Goal: Check status

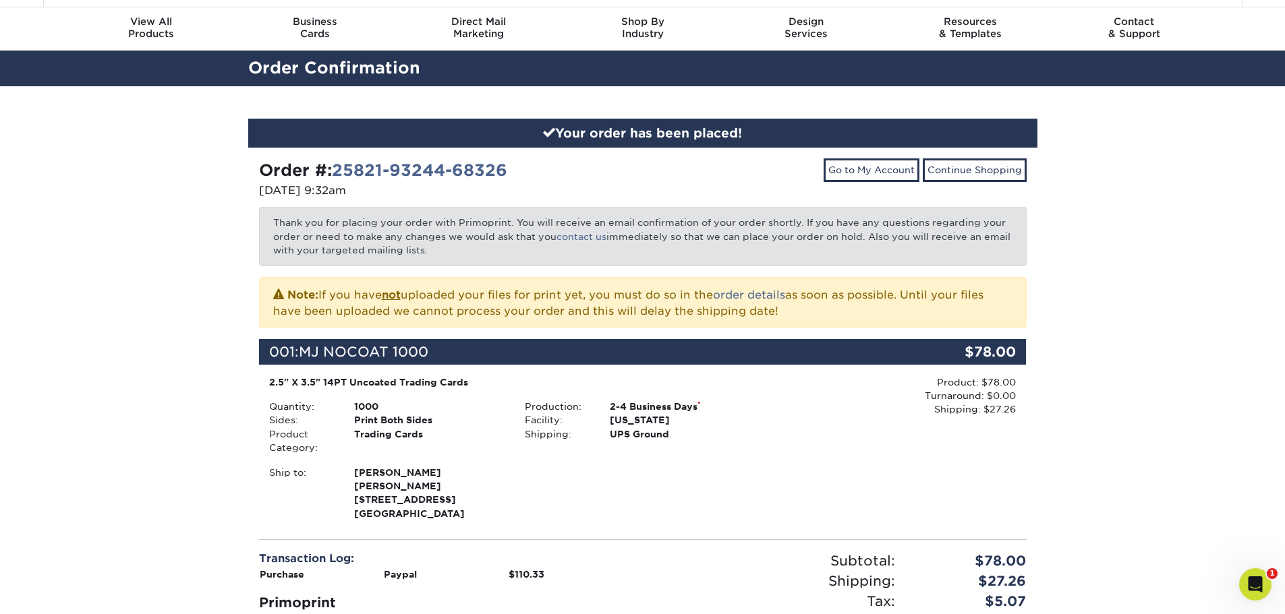
scroll to position [67, 0]
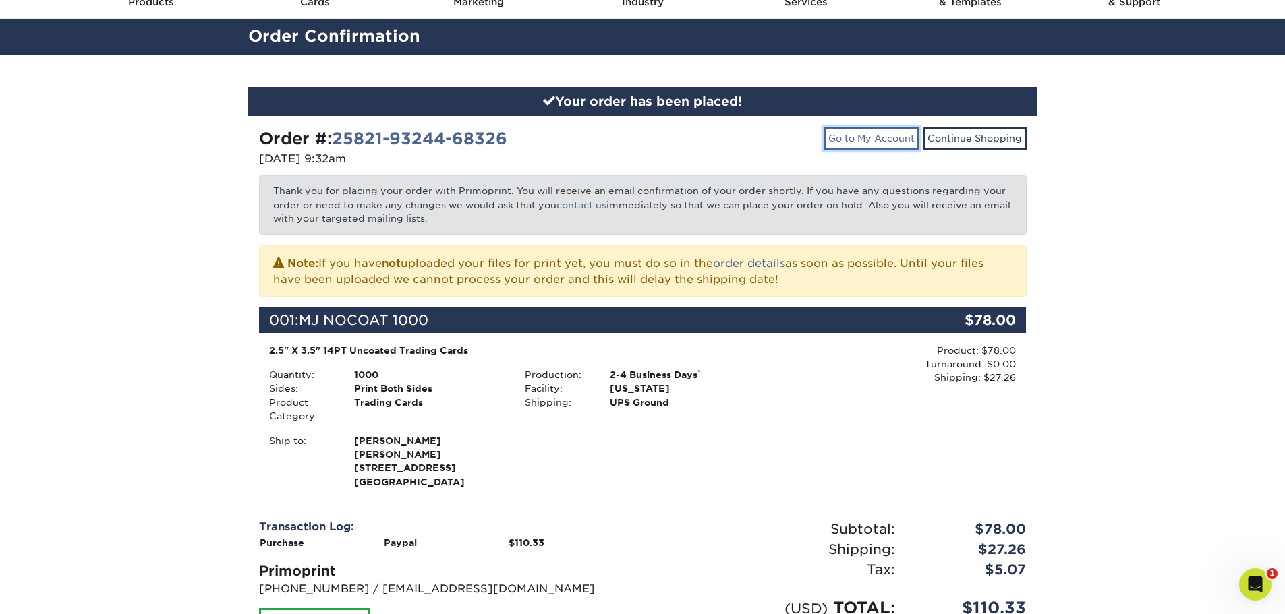
click at [902, 145] on link "Go to My Account" at bounding box center [872, 138] width 96 height 23
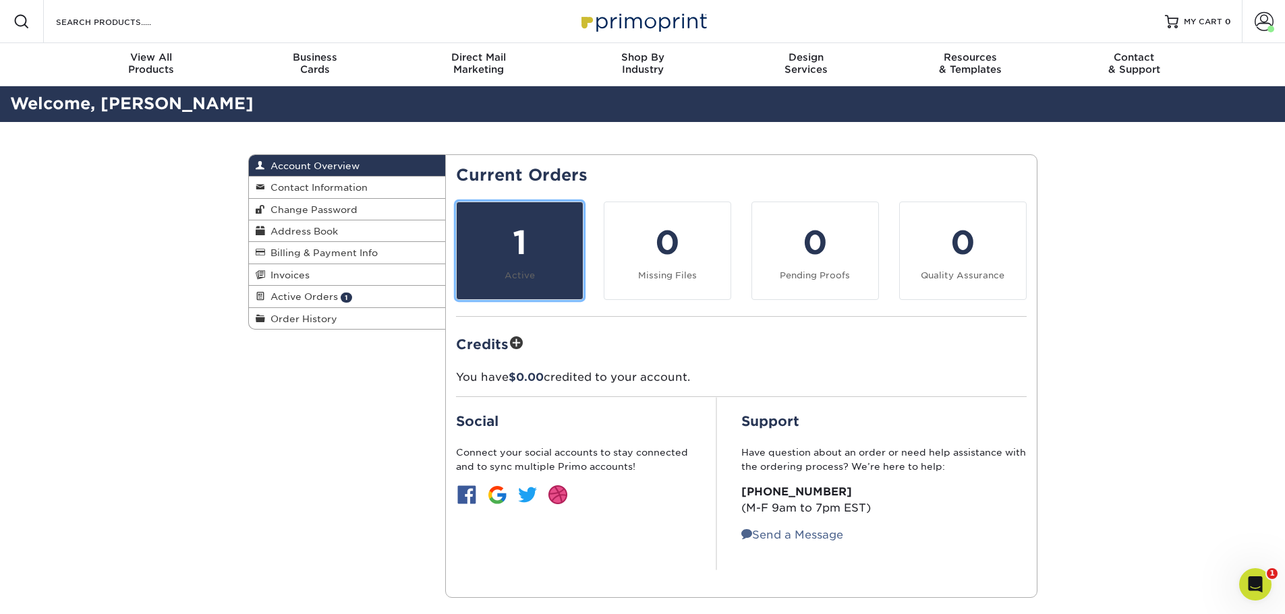
click at [543, 261] on div "1" at bounding box center [520, 243] width 110 height 49
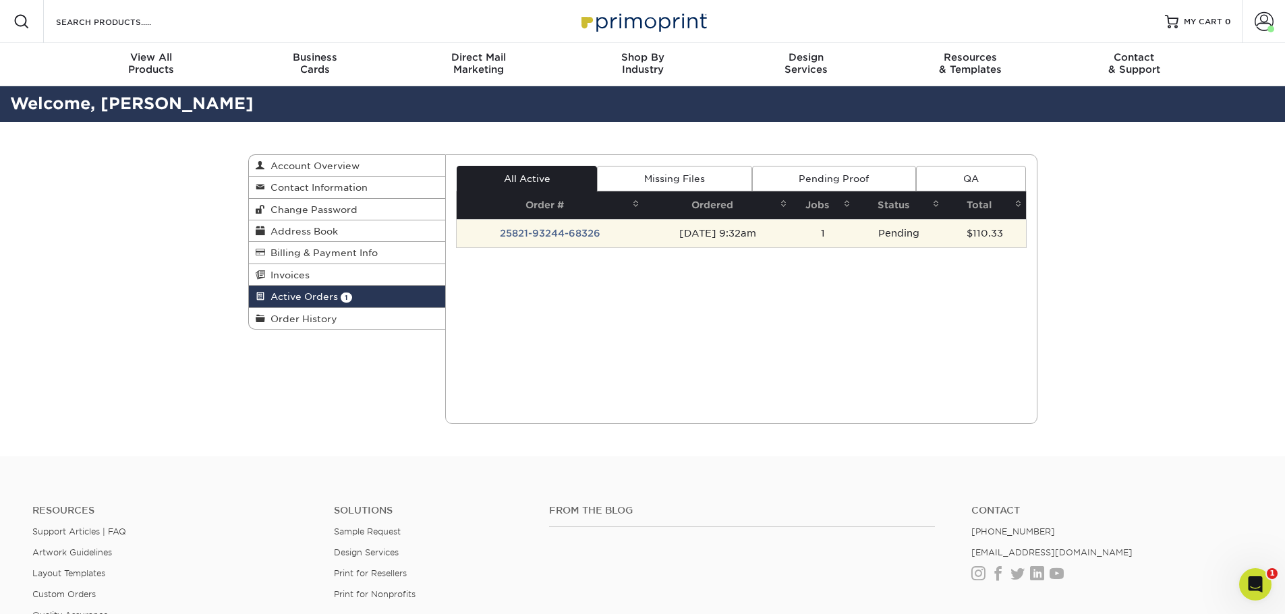
click at [580, 235] on td "25821-93244-68326" at bounding box center [550, 233] width 187 height 28
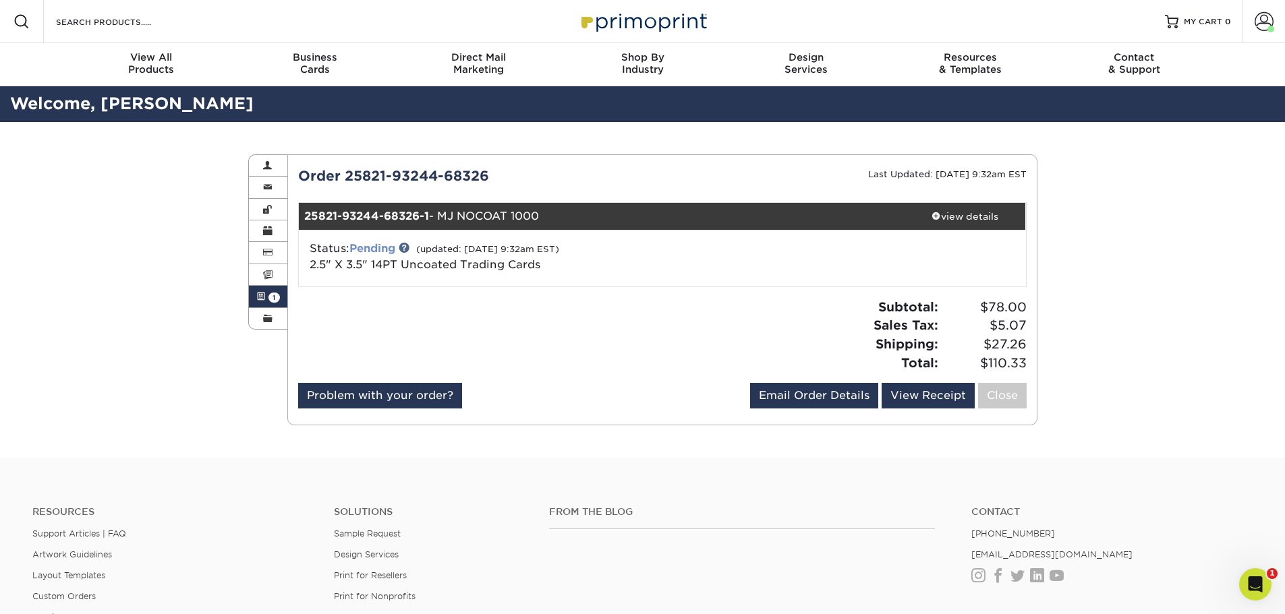
click at [386, 244] on link "Pending" at bounding box center [372, 248] width 46 height 13
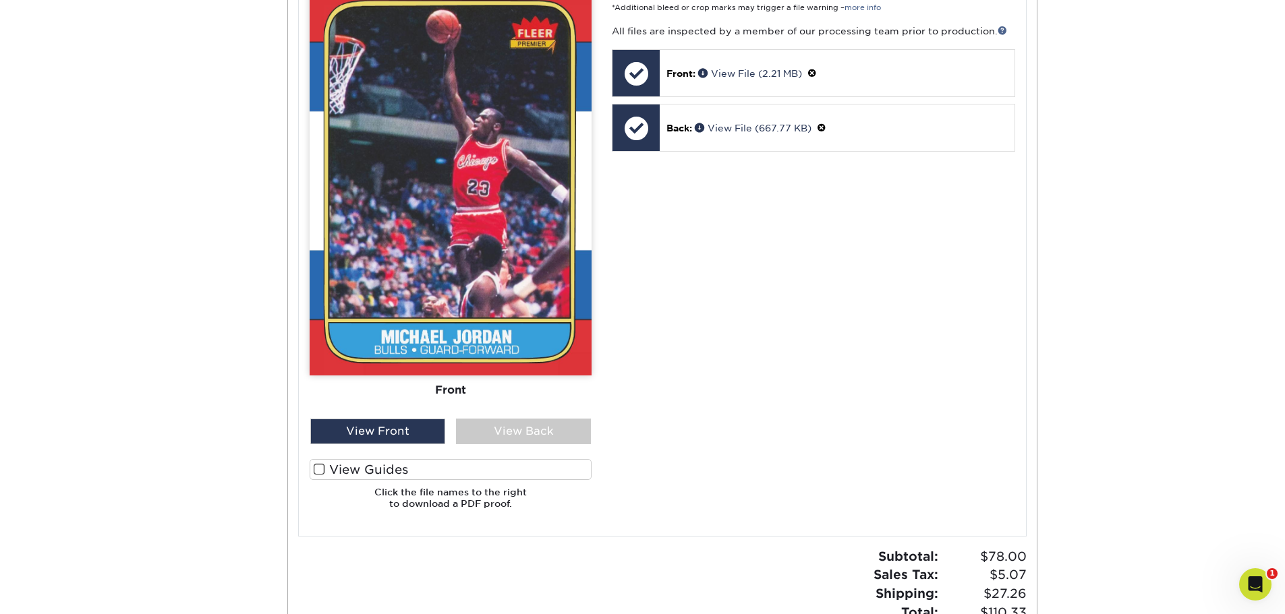
scroll to position [674, 0]
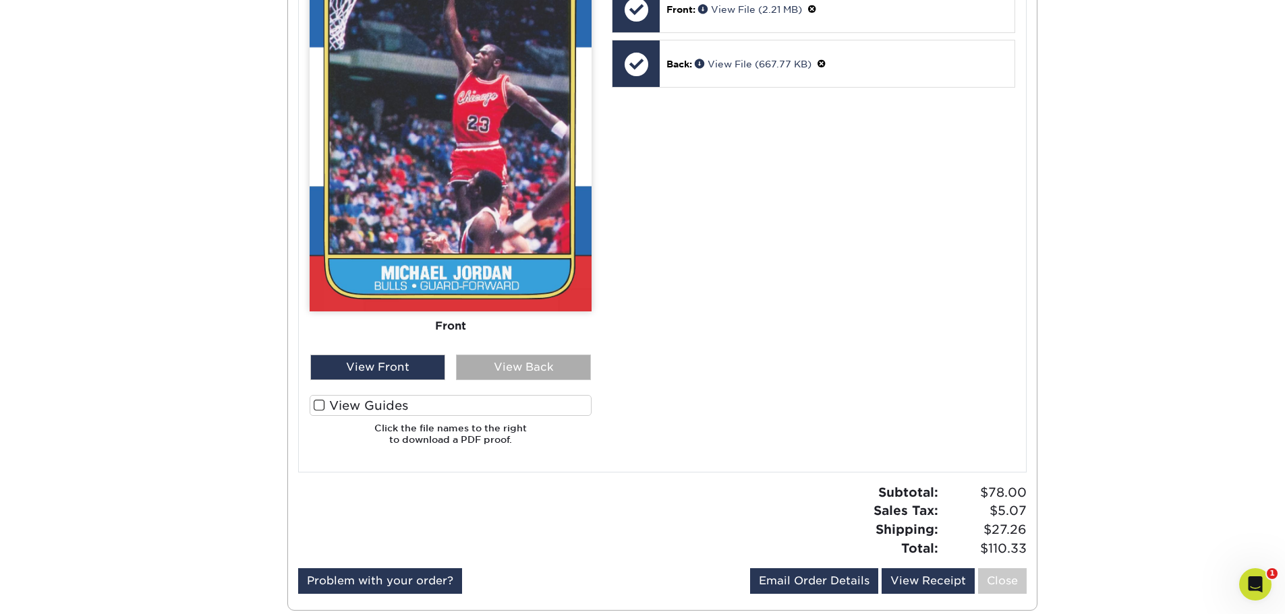
click at [502, 366] on div "View Back" at bounding box center [523, 368] width 135 height 26
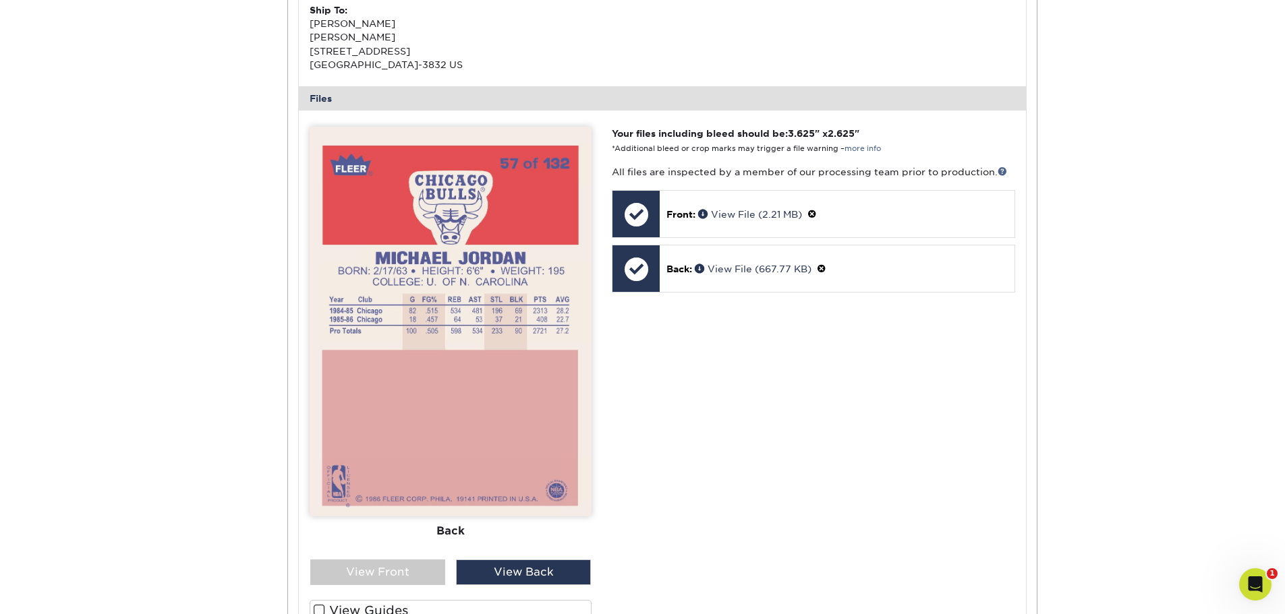
scroll to position [471, 0]
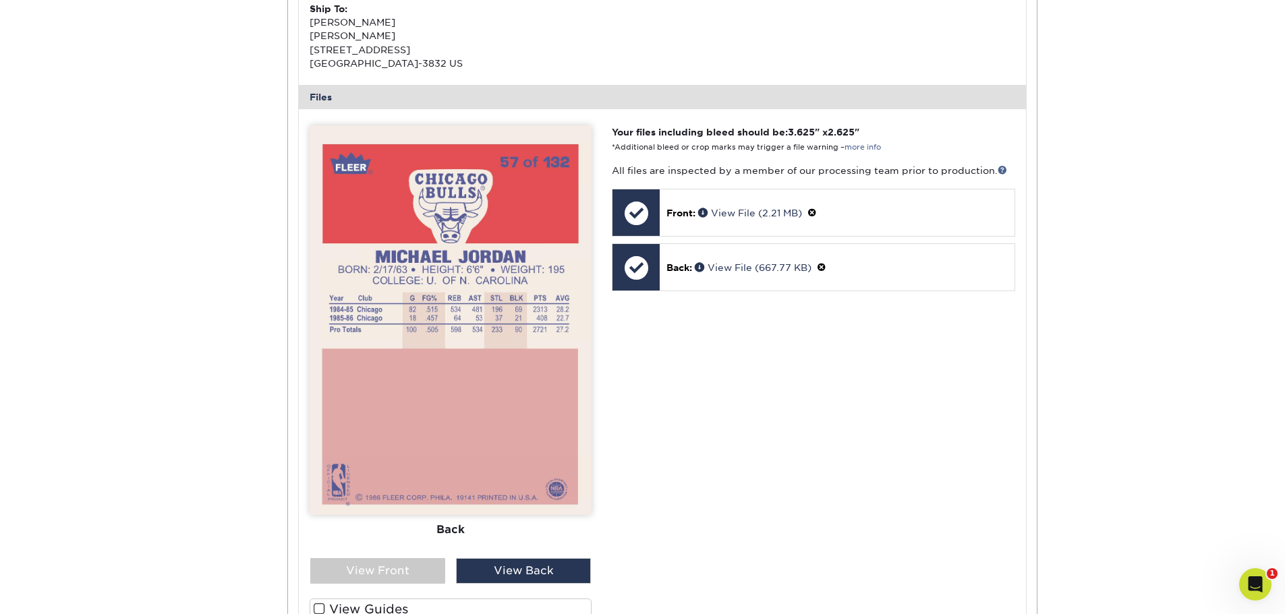
click at [549, 349] on img at bounding box center [451, 320] width 282 height 390
click at [735, 264] on link "View File (667.77 KB)" at bounding box center [753, 267] width 117 height 11
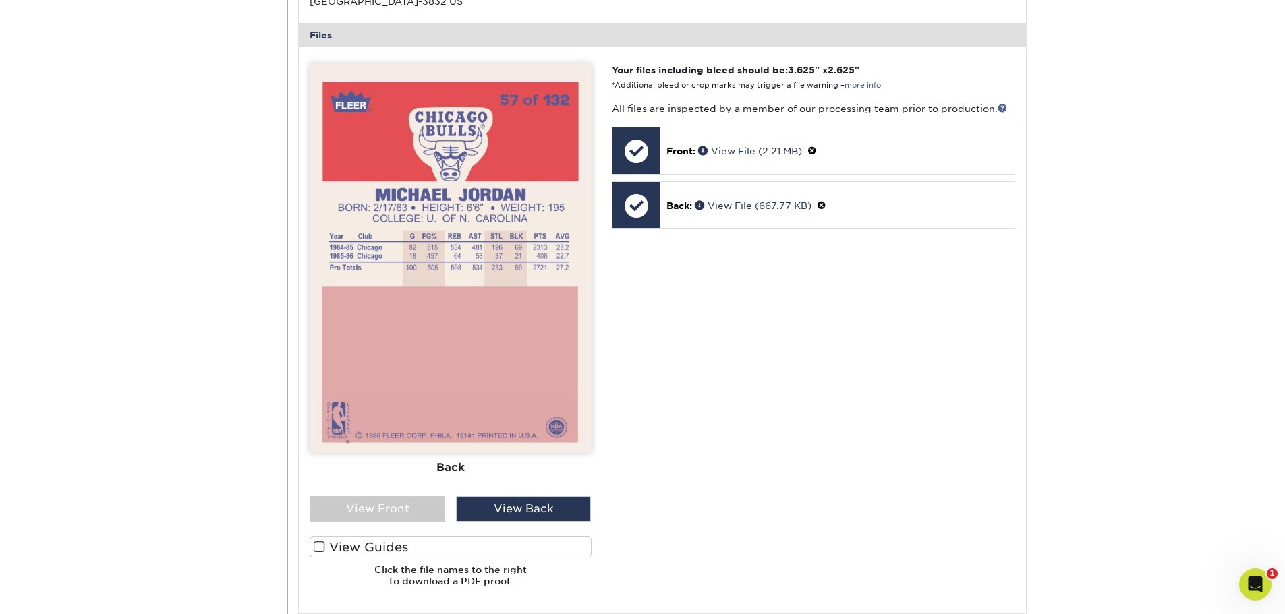
scroll to position [607, 0]
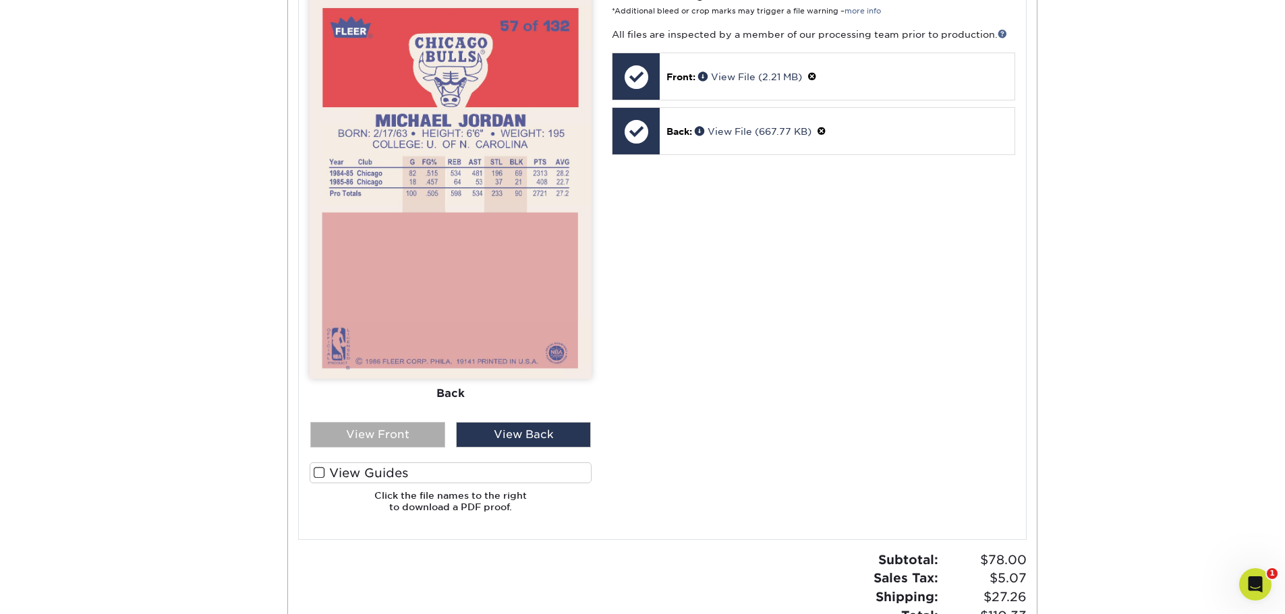
click at [411, 425] on div "View Front" at bounding box center [377, 435] width 135 height 26
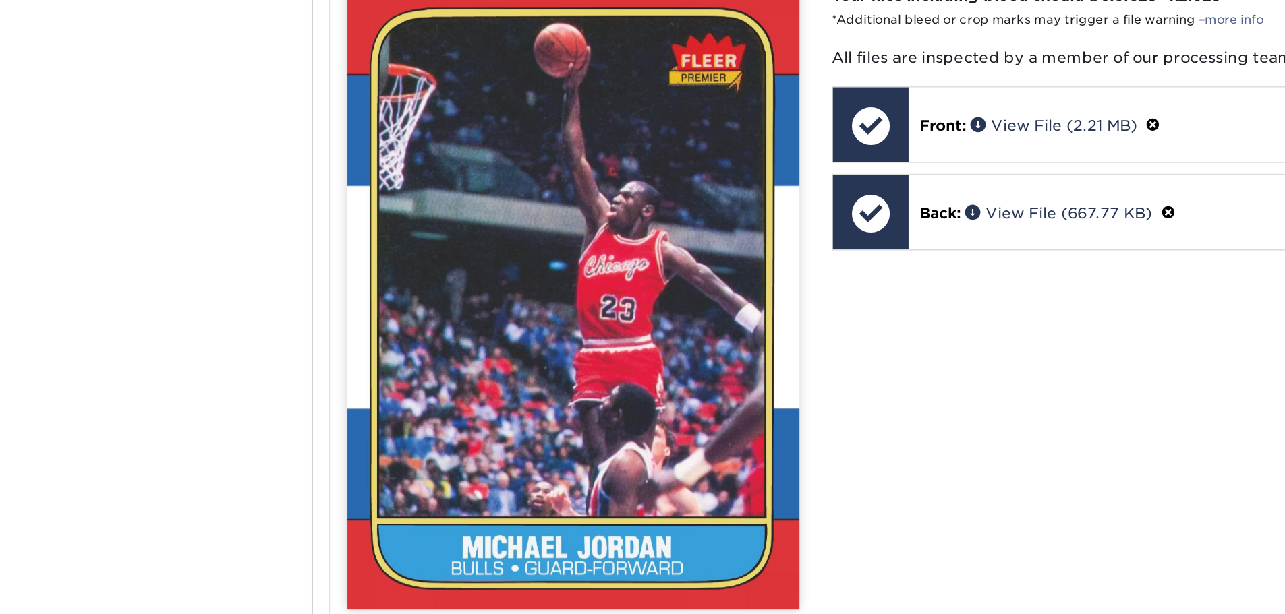
scroll to position [605, 0]
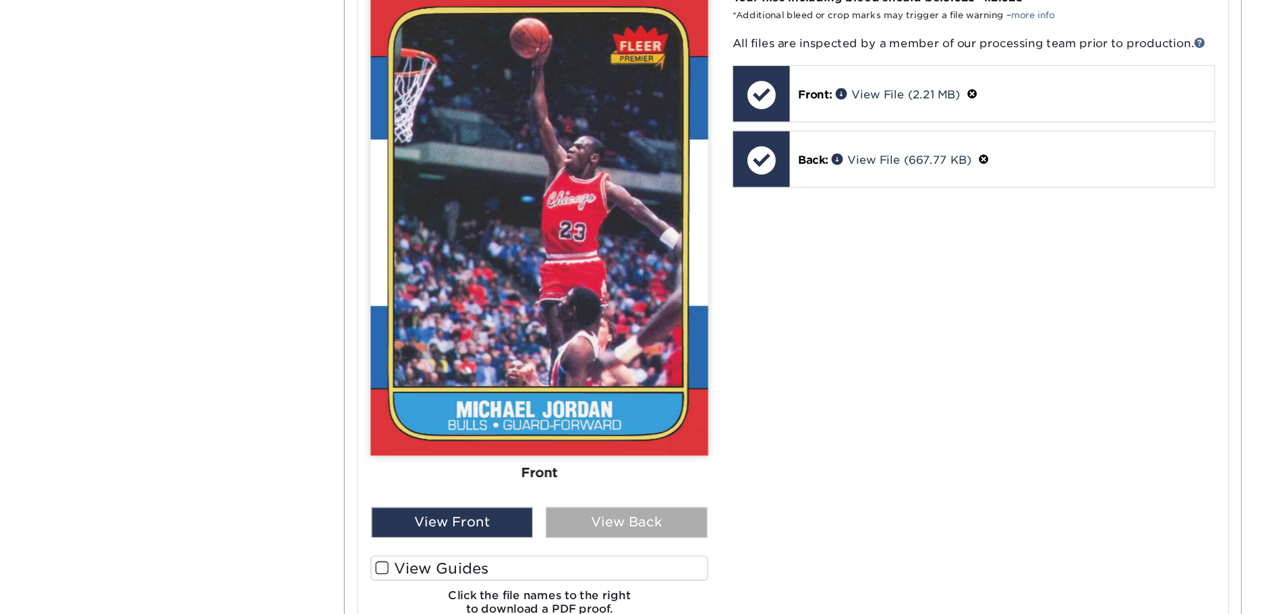
click at [540, 444] on div "View Back" at bounding box center [523, 437] width 135 height 26
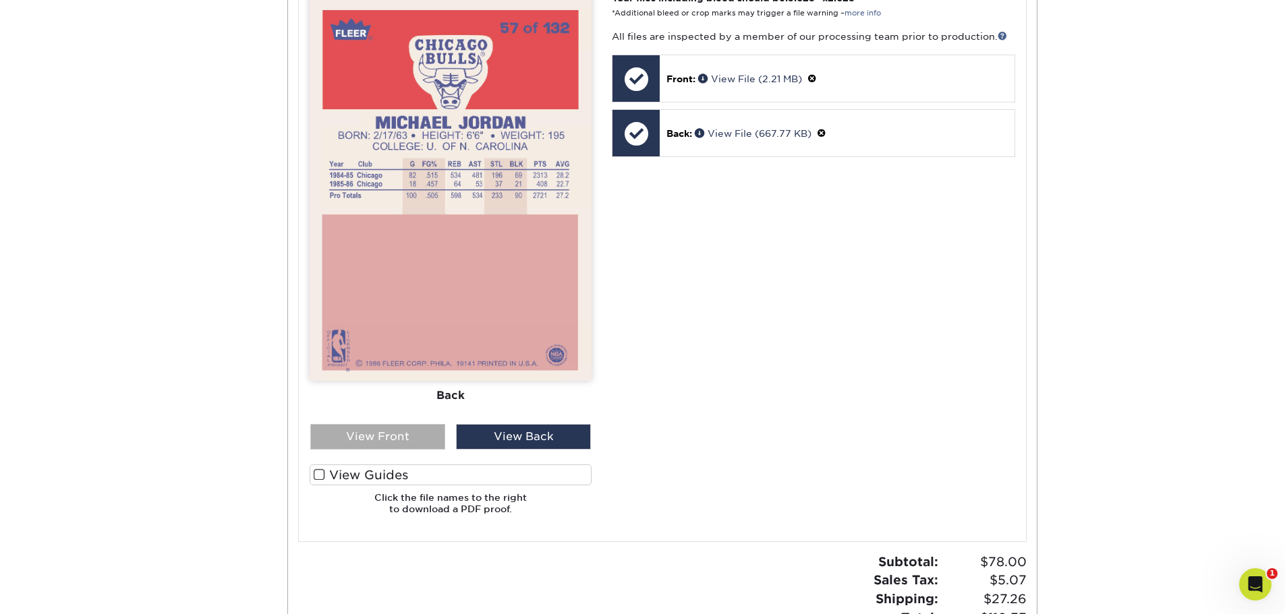
click at [410, 437] on div "View Front" at bounding box center [377, 437] width 135 height 26
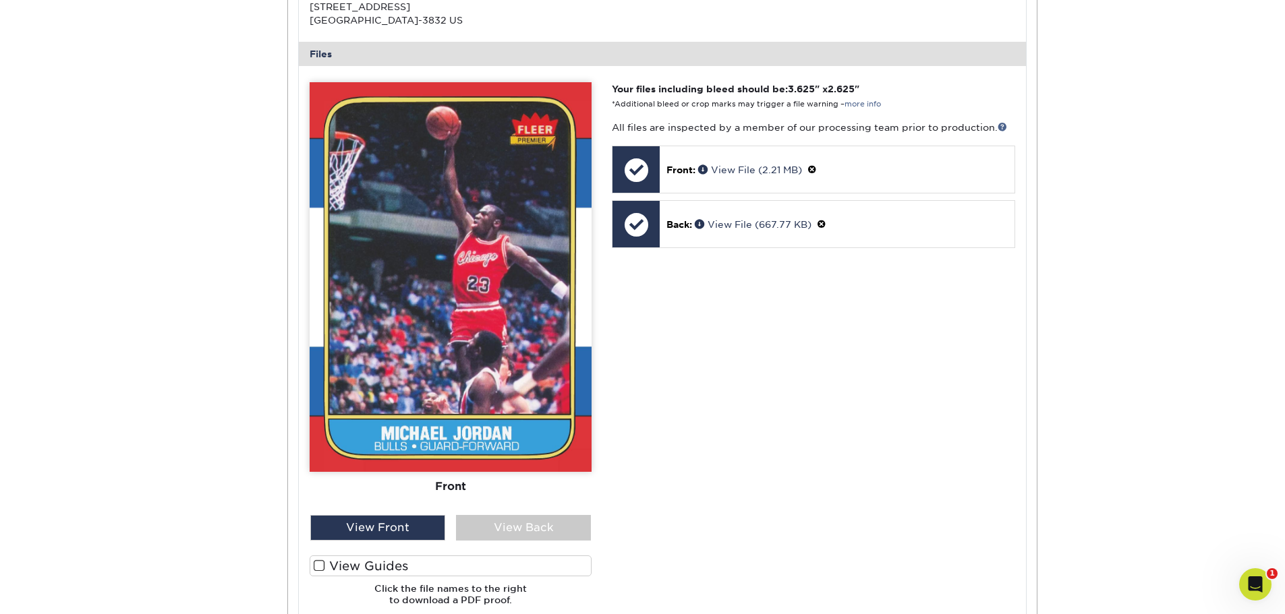
scroll to position [538, 0]
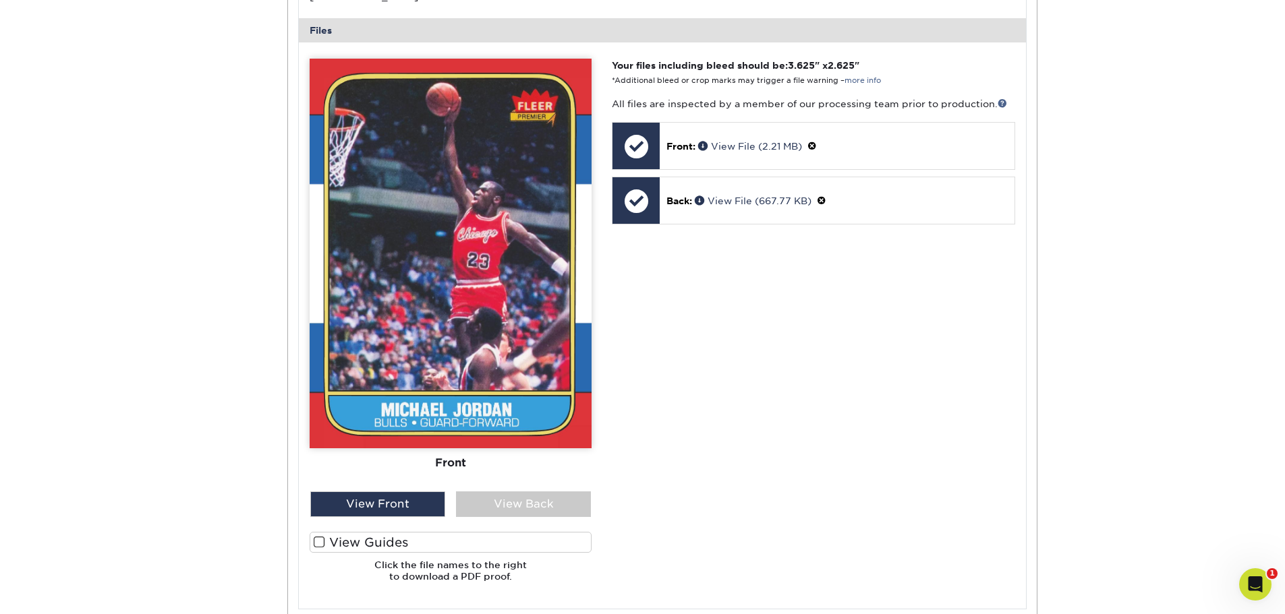
click at [372, 544] on label "View Guides" at bounding box center [451, 542] width 282 height 21
click at [0, 0] on input "View Guides" at bounding box center [0, 0] width 0 height 0
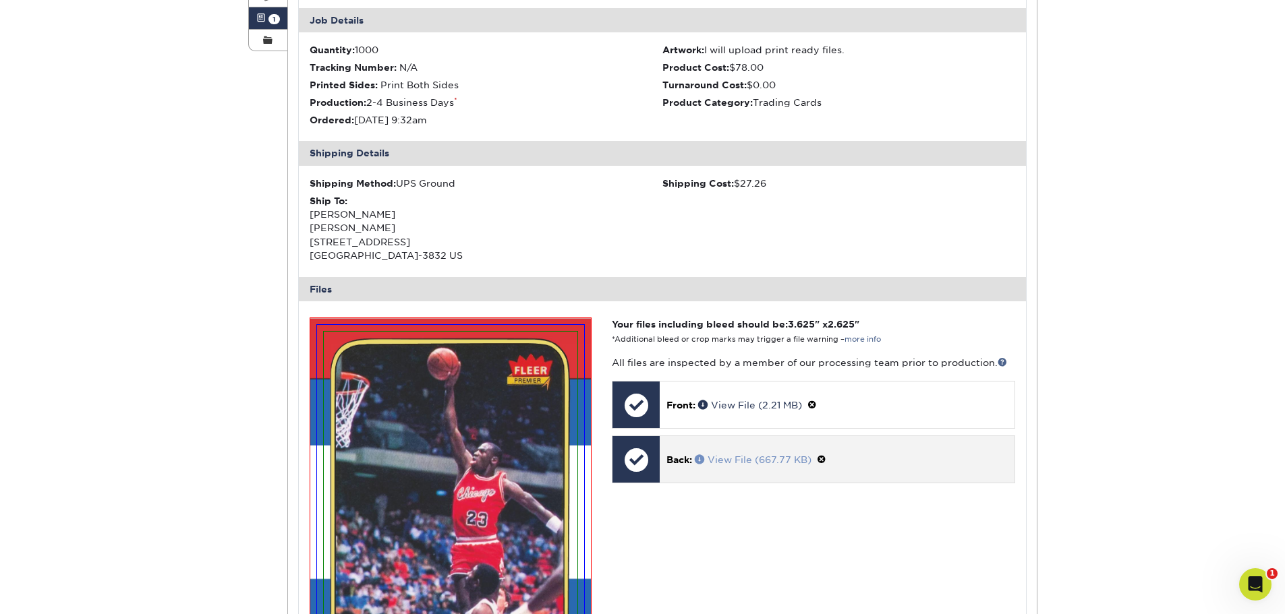
scroll to position [75, 0]
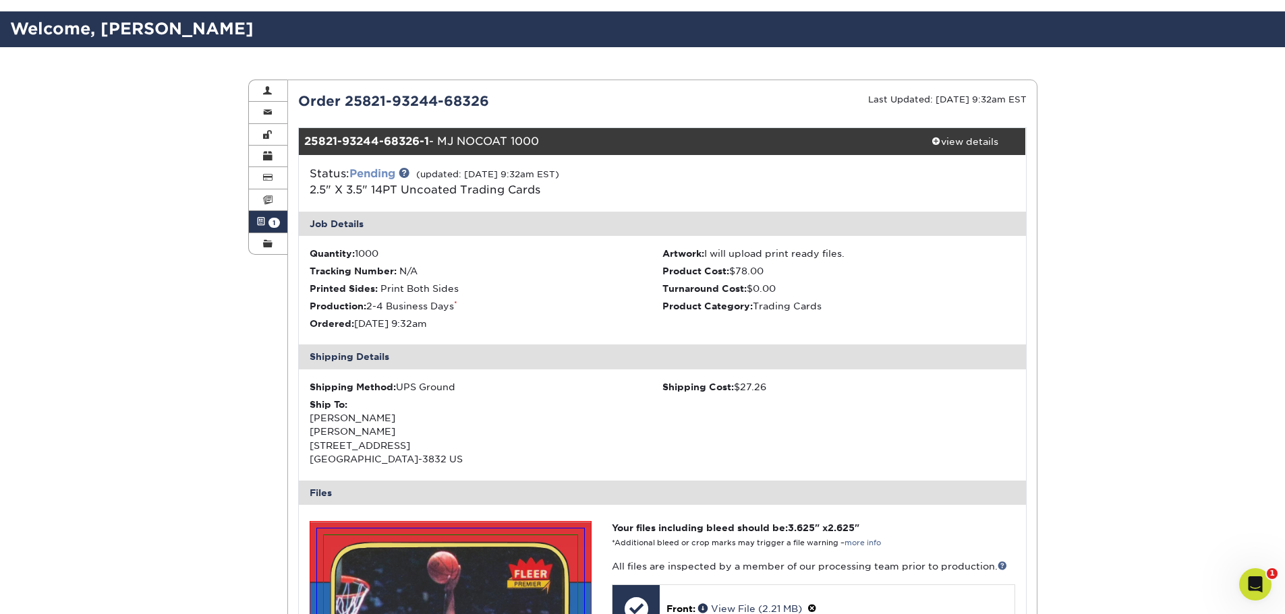
click at [380, 175] on link "Pending" at bounding box center [372, 173] width 46 height 13
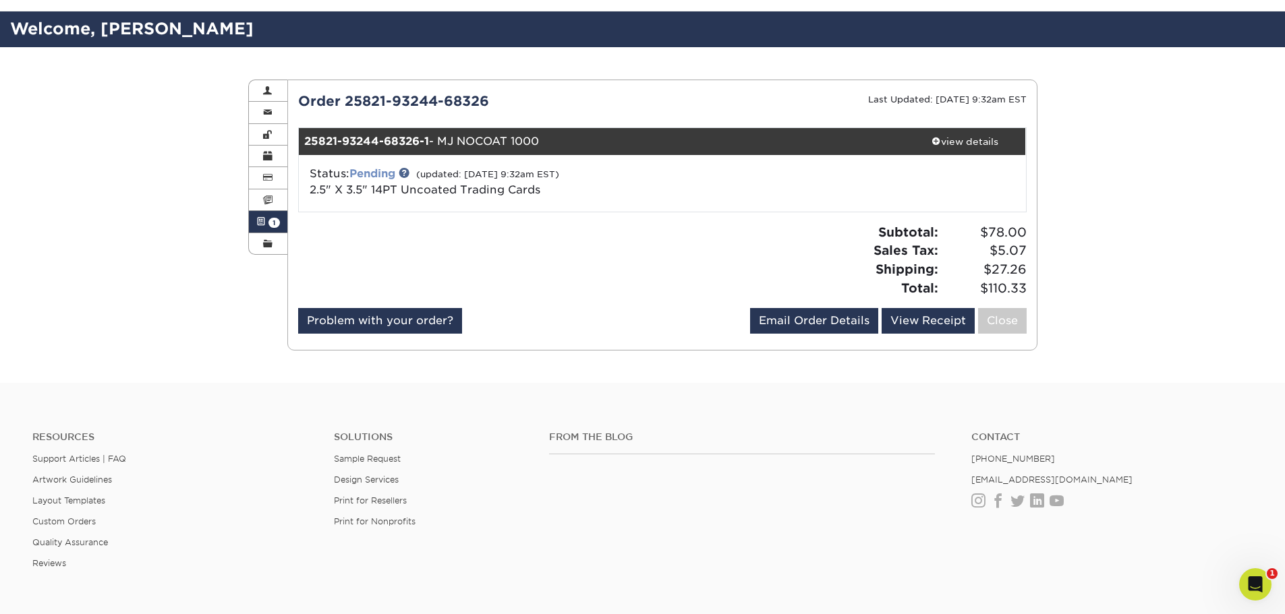
click at [380, 175] on link "Pending" at bounding box center [372, 173] width 46 height 13
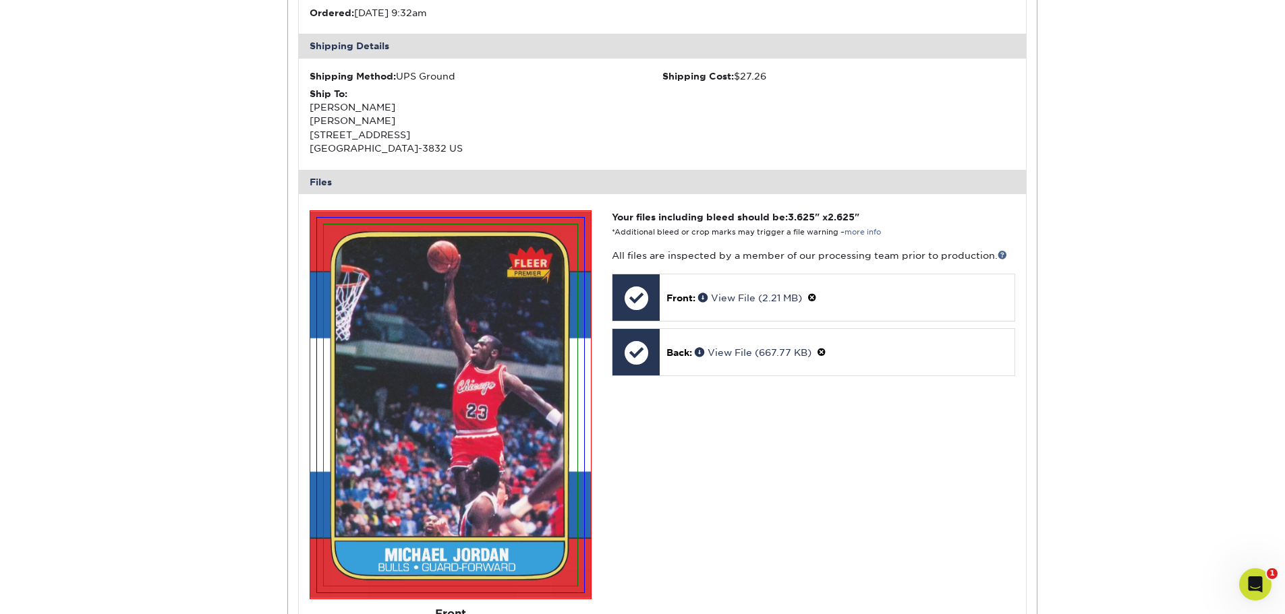
scroll to position [412, 0]
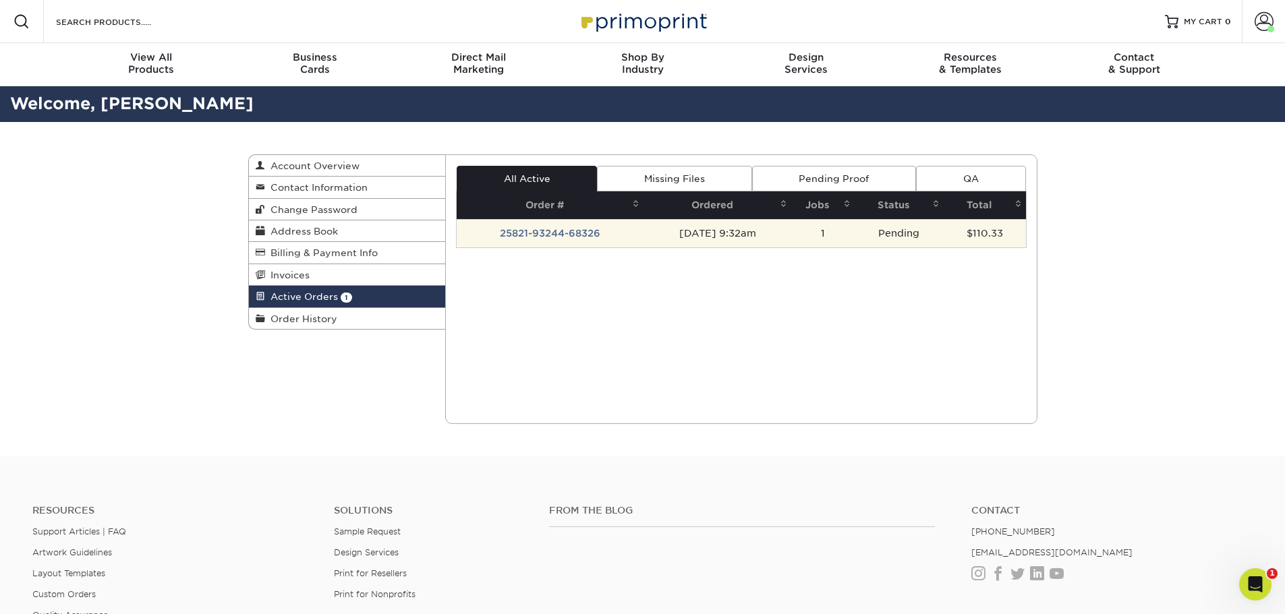
click at [529, 229] on td "25821-93244-68326" at bounding box center [550, 233] width 187 height 28
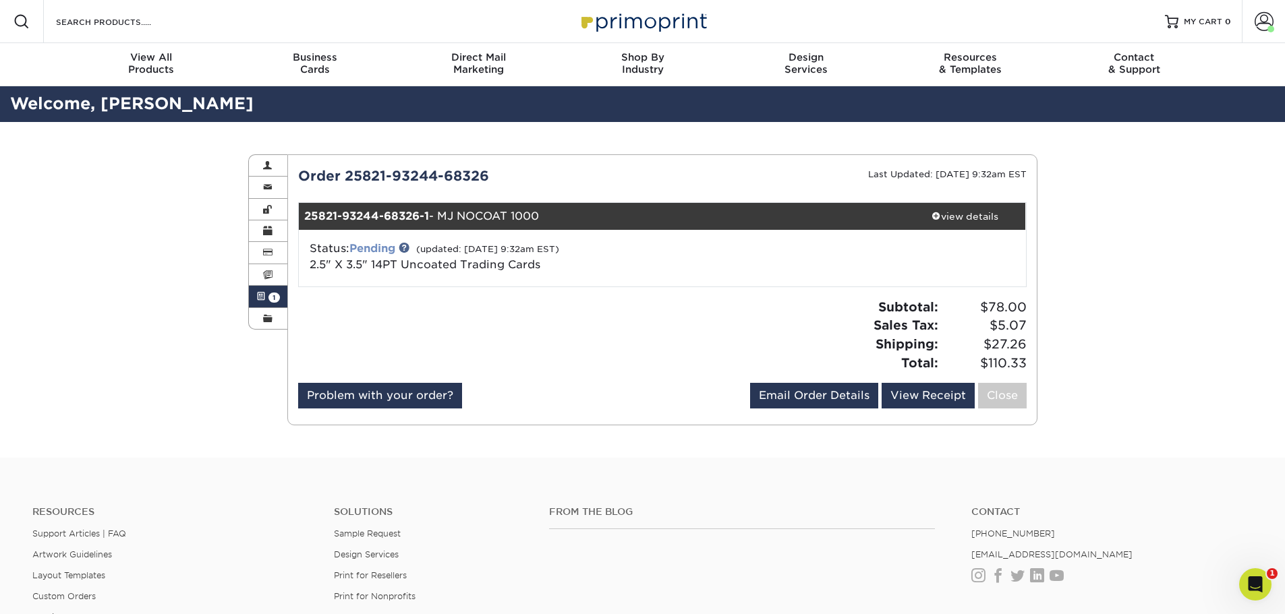
click at [377, 242] on link "Pending" at bounding box center [372, 248] width 46 height 13
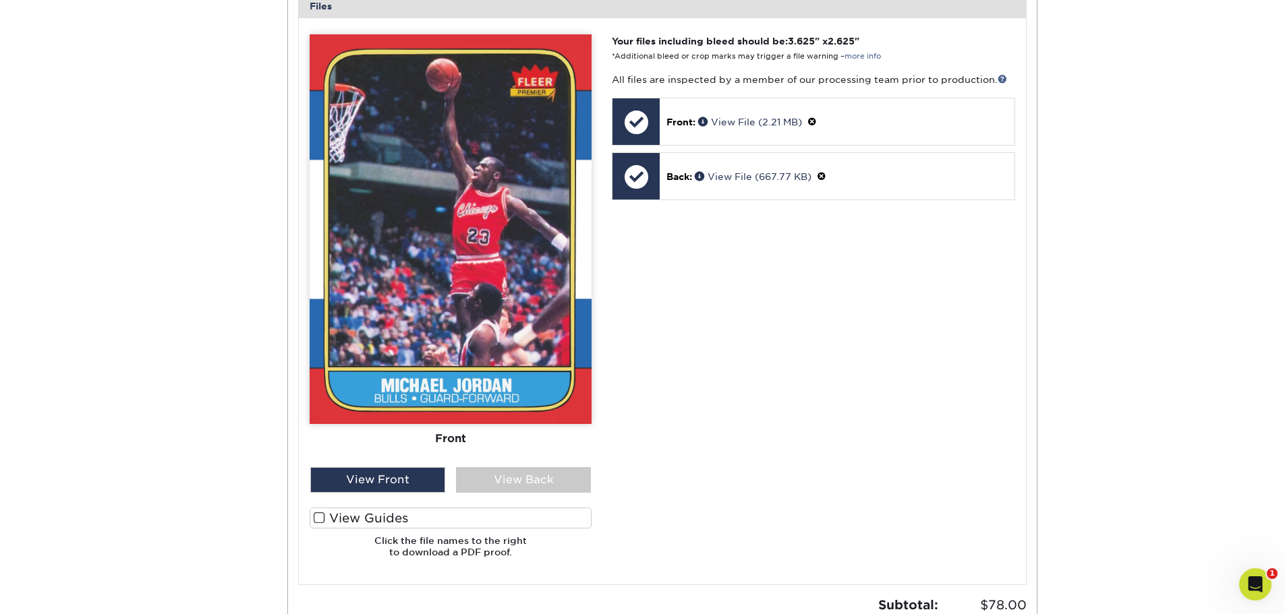
scroll to position [615, 0]
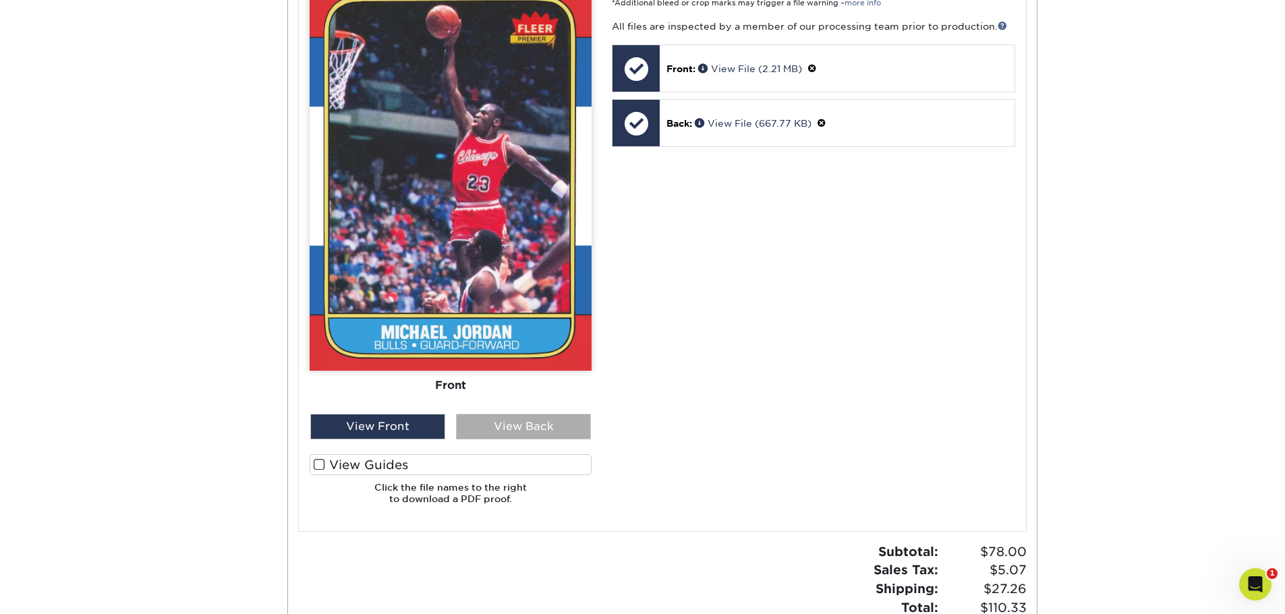
click at [506, 430] on div "View Back" at bounding box center [523, 427] width 135 height 26
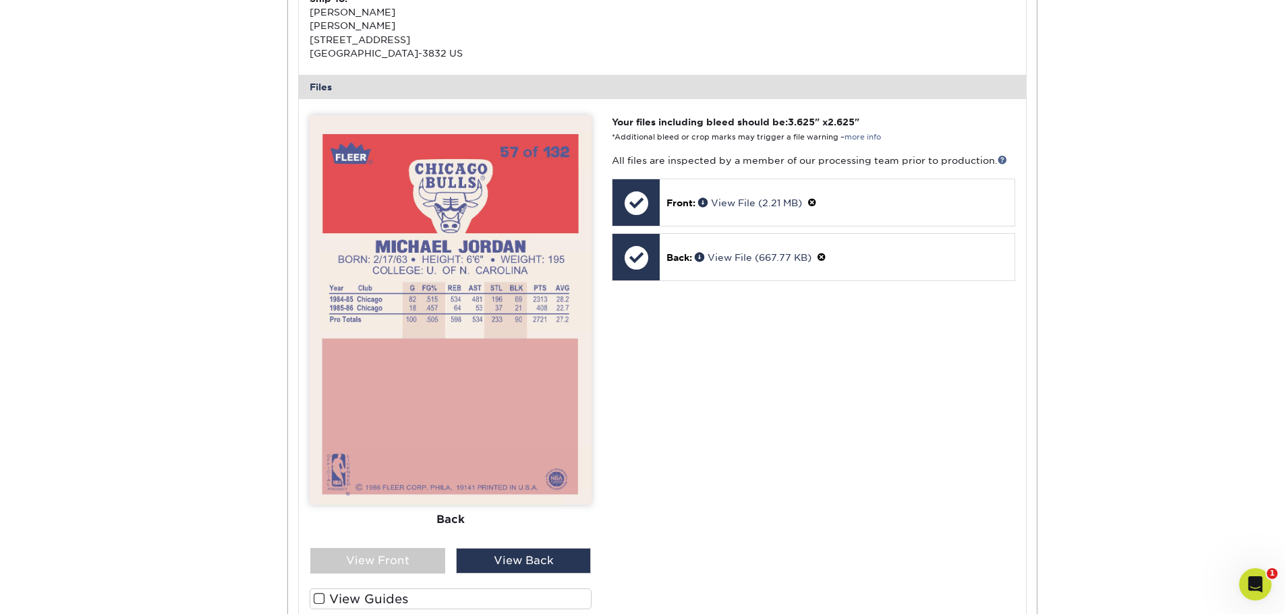
scroll to position [480, 0]
click at [379, 559] on div "View Front" at bounding box center [377, 562] width 135 height 26
